Goal: Entertainment & Leisure: Consume media (video, audio)

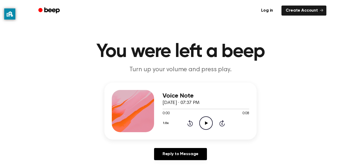
click at [205, 123] on icon at bounding box center [206, 122] width 3 height 3
click at [203, 126] on icon "Play Audio" at bounding box center [205, 122] width 13 height 13
click at [203, 121] on icon "Play Audio" at bounding box center [205, 122] width 13 height 13
click at [206, 126] on icon "Play Audio" at bounding box center [205, 122] width 13 height 13
click at [190, 124] on icon at bounding box center [189, 124] width 1 height 2
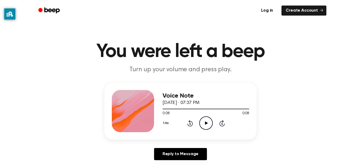
click at [207, 129] on icon "Play Audio" at bounding box center [205, 122] width 13 height 13
click at [205, 128] on icon "Play Audio" at bounding box center [205, 122] width 13 height 13
click at [210, 120] on icon "Play Audio" at bounding box center [205, 122] width 13 height 13
click at [198, 122] on div "1.0x Rewind 5 seconds Play Audio Skip 5 seconds" at bounding box center [205, 122] width 87 height 13
click at [206, 123] on icon at bounding box center [206, 122] width 3 height 3
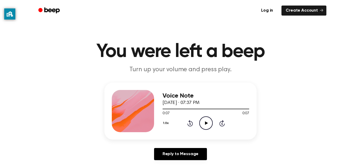
click at [206, 127] on icon "Play Audio" at bounding box center [205, 122] width 13 height 13
click at [209, 124] on icon "Play Audio" at bounding box center [205, 122] width 13 height 13
click at [209, 122] on icon "Play Audio" at bounding box center [205, 122] width 13 height 13
click at [205, 128] on icon "Play Audio" at bounding box center [205, 122] width 13 height 13
click at [210, 125] on icon "Play Audio" at bounding box center [205, 122] width 13 height 13
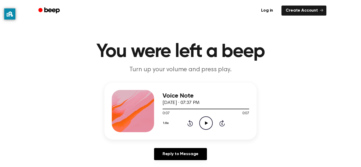
click at [207, 121] on icon "Play Audio" at bounding box center [205, 122] width 13 height 13
click at [211, 133] on div "Voice Note September 29, 2023 · 07:38 PM 0:00 0:08 Your browser does not suppor…" at bounding box center [180, 111] width 152 height 57
click at [213, 122] on div "1.0x Rewind 5 seconds Play Audio Skip 5 seconds" at bounding box center [205, 122] width 87 height 13
click at [203, 129] on circle at bounding box center [205, 123] width 13 height 13
click at [208, 119] on icon "Play Audio" at bounding box center [205, 122] width 13 height 13
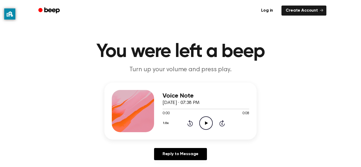
click at [209, 128] on icon "Play Audio" at bounding box center [205, 122] width 13 height 13
click at [205, 120] on icon "Play Audio" at bounding box center [205, 122] width 13 height 13
click at [188, 123] on icon "Rewind 5 seconds" at bounding box center [190, 123] width 6 height 7
click at [189, 123] on icon at bounding box center [190, 123] width 6 height 6
click at [208, 128] on icon "Play Audio" at bounding box center [205, 122] width 13 height 13
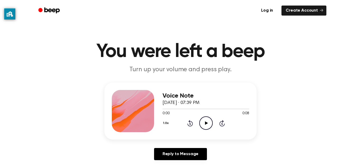
click at [208, 116] on div "0:00 0:08" at bounding box center [205, 114] width 87 height 6
click at [206, 126] on icon "Play Audio" at bounding box center [205, 122] width 13 height 13
click at [210, 123] on icon "Play Audio" at bounding box center [205, 122] width 13 height 13
click at [208, 131] on div "Voice Note September 29, 2023 · 07:39 PM 0:08 0:08 Your browser does not suppor…" at bounding box center [205, 111] width 87 height 42
click at [205, 135] on div "Voice Note September 29, 2023 · 07:39 PM 0:08 0:08 Your browser does not suppor…" at bounding box center [180, 111] width 152 height 57
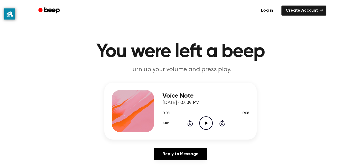
click at [215, 122] on div "1.0x Rewind 5 seconds Play Audio Skip 5 seconds" at bounding box center [205, 122] width 87 height 13
click at [208, 123] on icon "Play Audio" at bounding box center [205, 122] width 13 height 13
click at [209, 122] on icon "Play Audio" at bounding box center [205, 122] width 13 height 13
click at [201, 126] on icon "Play Audio" at bounding box center [205, 122] width 13 height 13
click at [206, 121] on icon "Pause Audio" at bounding box center [205, 122] width 13 height 13
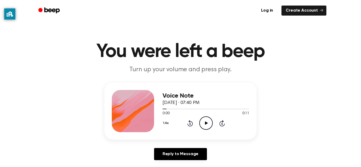
click at [204, 121] on icon "Play Audio" at bounding box center [205, 122] width 13 height 13
click at [204, 125] on icon "Play Audio" at bounding box center [205, 122] width 13 height 13
click at [208, 126] on icon "Play Audio" at bounding box center [205, 122] width 13 height 13
click at [205, 125] on icon "Play Audio" at bounding box center [205, 122] width 13 height 13
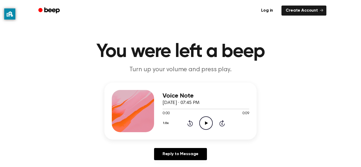
click at [207, 128] on icon "Play Audio" at bounding box center [205, 122] width 13 height 13
click at [209, 125] on icon "Pause Audio" at bounding box center [205, 122] width 13 height 13
click at [209, 132] on div "Voice Note [DATE] · 07:45 PM 0:00 0:09 Your browser does not support the [objec…" at bounding box center [205, 111] width 87 height 42
click at [203, 130] on icon "Play Audio" at bounding box center [205, 122] width 13 height 13
click at [206, 126] on icon "Play Audio" at bounding box center [205, 122] width 13 height 13
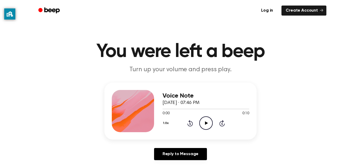
click at [205, 122] on icon "Play Audio" at bounding box center [205, 122] width 13 height 13
click at [204, 122] on icon "Play Audio" at bounding box center [205, 122] width 13 height 13
click at [209, 125] on icon "Play Audio" at bounding box center [205, 122] width 13 height 13
click at [206, 121] on icon "Play Audio" at bounding box center [205, 122] width 13 height 13
click at [203, 119] on icon "Play Audio" at bounding box center [205, 122] width 13 height 13
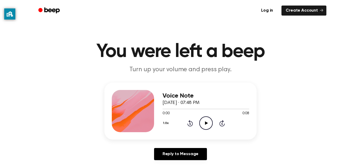
click at [208, 119] on icon "Play Audio" at bounding box center [205, 122] width 13 height 13
click at [202, 130] on div "Voice Note [DATE] · 07:49 PM 0:00 0:09 Your browser does not support the [objec…" at bounding box center [205, 111] width 87 height 42
click at [204, 128] on icon "Play Audio" at bounding box center [205, 122] width 13 height 13
click at [230, 120] on div "1.0x Rewind 5 seconds Pause Audio Skip 5 seconds" at bounding box center [205, 122] width 87 height 13
click at [191, 124] on icon "Rewind 5 seconds" at bounding box center [190, 123] width 6 height 7
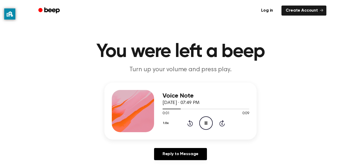
click at [190, 124] on icon at bounding box center [189, 124] width 1 height 2
click at [219, 124] on icon at bounding box center [222, 123] width 6 height 6
click at [208, 132] on div "Voice Note September 29, 2023 · 07:49 PM 0:05 0:10 Your browser does not suppor…" at bounding box center [205, 111] width 87 height 42
click at [205, 134] on div "Voice Note September 29, 2023 · 07:49 PM 0:05 0:10 Your browser does not suppor…" at bounding box center [180, 111] width 152 height 57
click at [209, 131] on div "Voice Note September 29, 2023 · 07:49 PM 0:05 0:10 Your browser does not suppor…" at bounding box center [205, 111] width 87 height 42
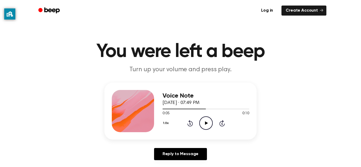
click at [206, 124] on icon at bounding box center [206, 122] width 3 height 3
click at [190, 124] on icon "Rewind 5 seconds" at bounding box center [190, 123] width 6 height 7
click at [190, 124] on icon at bounding box center [189, 124] width 1 height 2
click at [209, 110] on div at bounding box center [205, 109] width 87 height 4
click at [207, 124] on icon "Play Audio" at bounding box center [205, 122] width 13 height 13
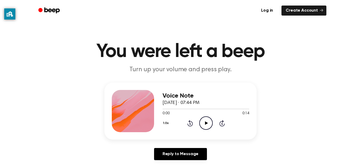
click at [204, 129] on icon "Play Audio" at bounding box center [205, 122] width 13 height 13
click at [206, 129] on icon "Play Audio" at bounding box center [205, 122] width 13 height 13
click at [219, 135] on div "Voice Note [DATE] · 07:46 PM 0:00 0:07 Your browser does not support the [objec…" at bounding box center [180, 111] width 152 height 57
click at [202, 128] on icon "Play Audio" at bounding box center [205, 122] width 13 height 13
click at [206, 121] on icon "Play Audio" at bounding box center [205, 122] width 13 height 13
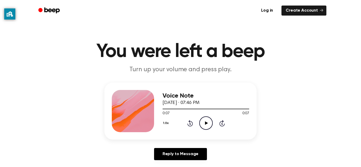
click at [204, 127] on icon "Play Audio" at bounding box center [205, 122] width 13 height 13
click at [206, 116] on icon "Play Audio" at bounding box center [205, 122] width 13 height 13
click at [207, 125] on icon "Pause Audio" at bounding box center [205, 122] width 13 height 13
click at [199, 127] on icon "Play Audio" at bounding box center [205, 122] width 13 height 13
click at [191, 126] on icon at bounding box center [190, 123] width 6 height 6
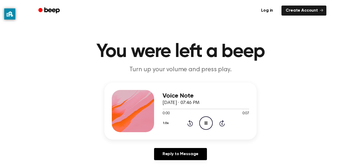
click at [190, 124] on icon at bounding box center [189, 124] width 1 height 2
click at [206, 127] on icon "Play Audio" at bounding box center [205, 122] width 13 height 13
click at [210, 127] on icon "Play Audio" at bounding box center [205, 122] width 13 height 13
click at [209, 124] on icon "Play Audio" at bounding box center [205, 122] width 13 height 13
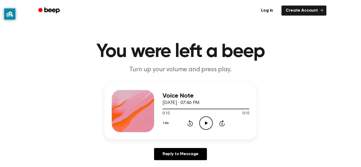
click at [202, 128] on circle at bounding box center [205, 123] width 13 height 13
click at [210, 124] on icon "Play Audio" at bounding box center [205, 122] width 13 height 13
click at [200, 127] on circle at bounding box center [205, 123] width 13 height 13
click at [207, 126] on icon "Play Audio" at bounding box center [205, 122] width 13 height 13
click at [206, 130] on circle at bounding box center [205, 123] width 13 height 13
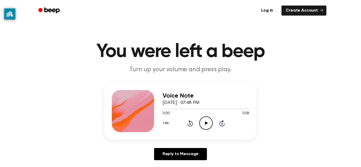
click at [204, 124] on icon "Play Audio" at bounding box center [205, 122] width 13 height 13
click at [210, 131] on div "Voice Note [DATE] · 07:48 PM 0:08 0:08 Your browser does not support the [objec…" at bounding box center [205, 111] width 87 height 42
click at [205, 125] on icon at bounding box center [206, 122] width 3 height 3
click at [208, 120] on icon "Play Audio" at bounding box center [205, 122] width 13 height 13
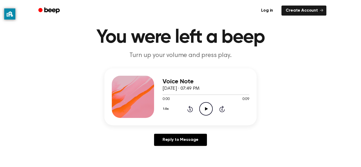
scroll to position [15, 0]
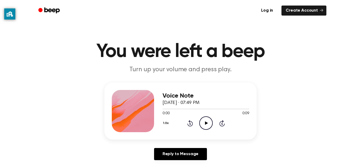
click at [207, 121] on icon "Play Audio" at bounding box center [205, 122] width 13 height 13
click at [206, 119] on icon "Play Audio" at bounding box center [205, 122] width 13 height 13
click at [202, 120] on icon "Play Audio" at bounding box center [205, 122] width 13 height 13
click at [202, 120] on icon "Pause Audio" at bounding box center [205, 122] width 13 height 13
click at [189, 123] on icon at bounding box center [190, 123] width 6 height 6
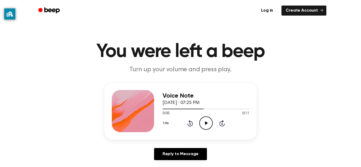
click at [189, 123] on icon "Rewind 5 seconds" at bounding box center [190, 123] width 6 height 7
click at [206, 120] on icon "Play Audio" at bounding box center [205, 122] width 13 height 13
click at [204, 126] on icon "Play Audio" at bounding box center [205, 122] width 13 height 13
click at [204, 124] on icon "Play Audio" at bounding box center [205, 122] width 13 height 13
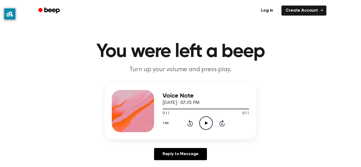
click at [205, 122] on icon at bounding box center [206, 122] width 3 height 3
click at [202, 119] on icon "Play Audio" at bounding box center [205, 122] width 13 height 13
click at [206, 129] on icon "Play Audio" at bounding box center [205, 122] width 13 height 13
